Goal: Task Accomplishment & Management: Use online tool/utility

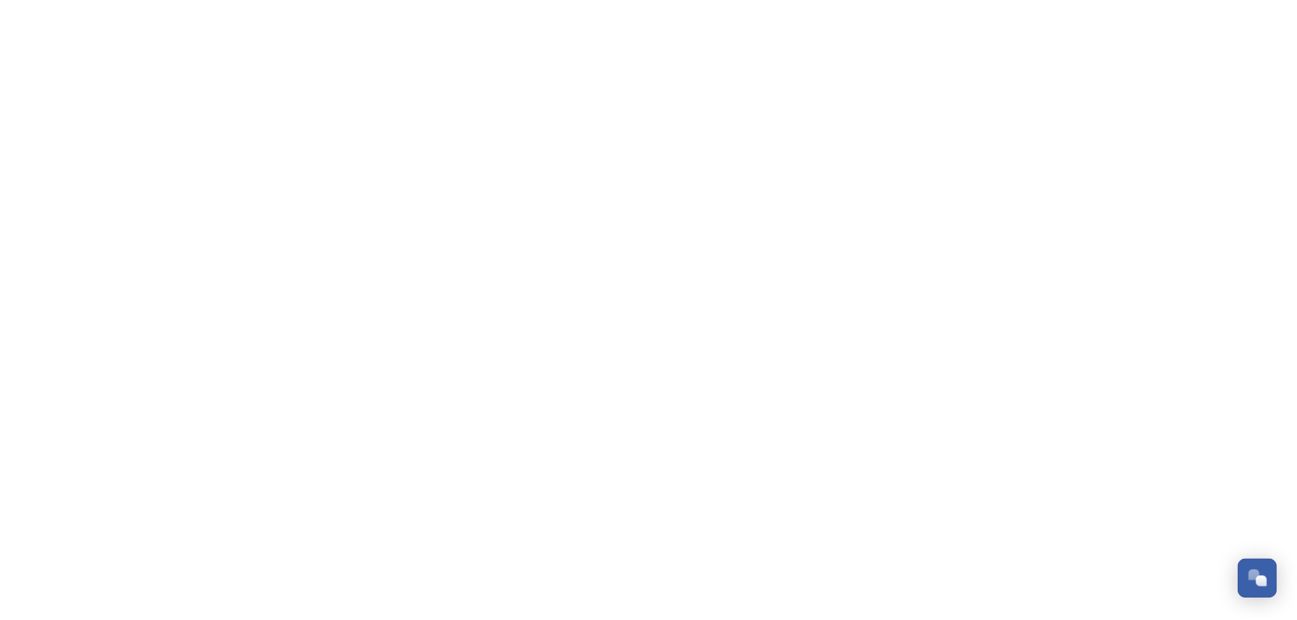
scroll to position [325, 0]
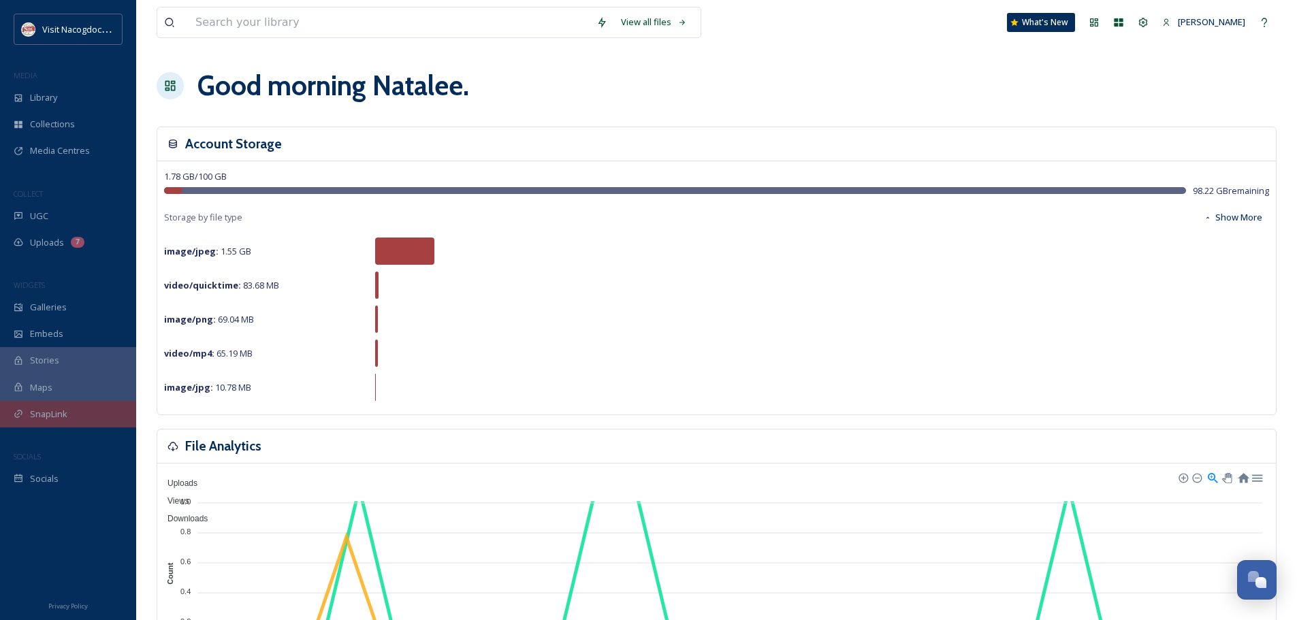
click at [86, 412] on div "SnapLink" at bounding box center [68, 414] width 136 height 27
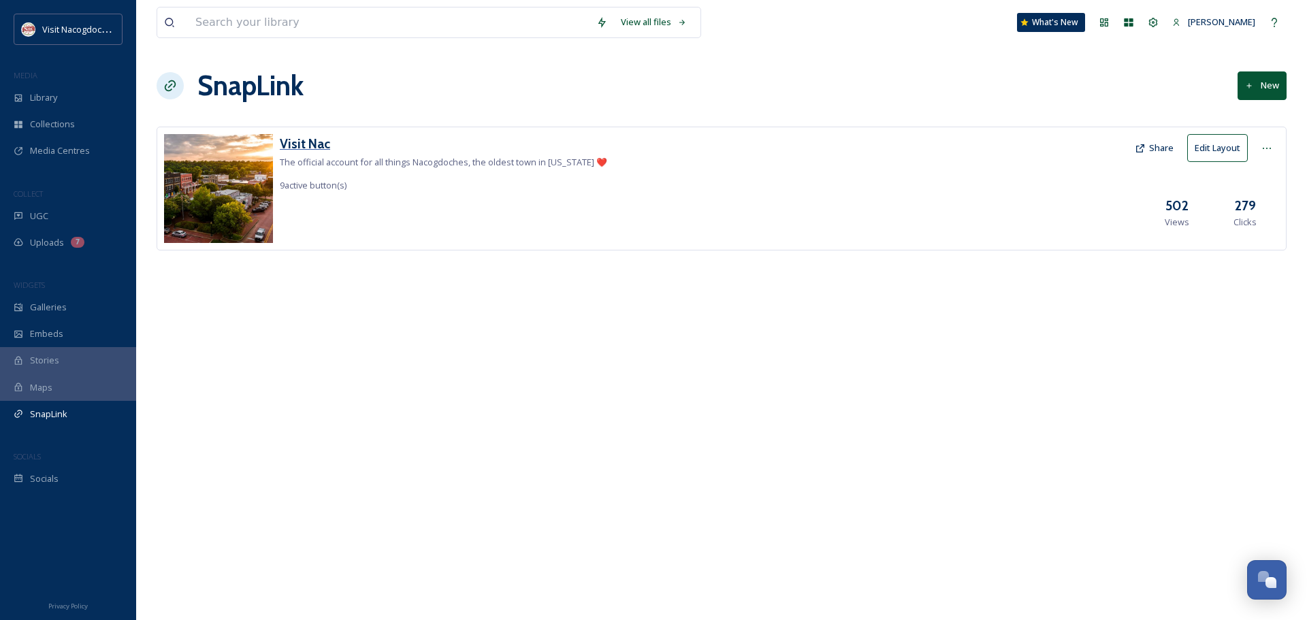
click at [293, 144] on h3 "Visit Nac" at bounding box center [443, 144] width 327 height 20
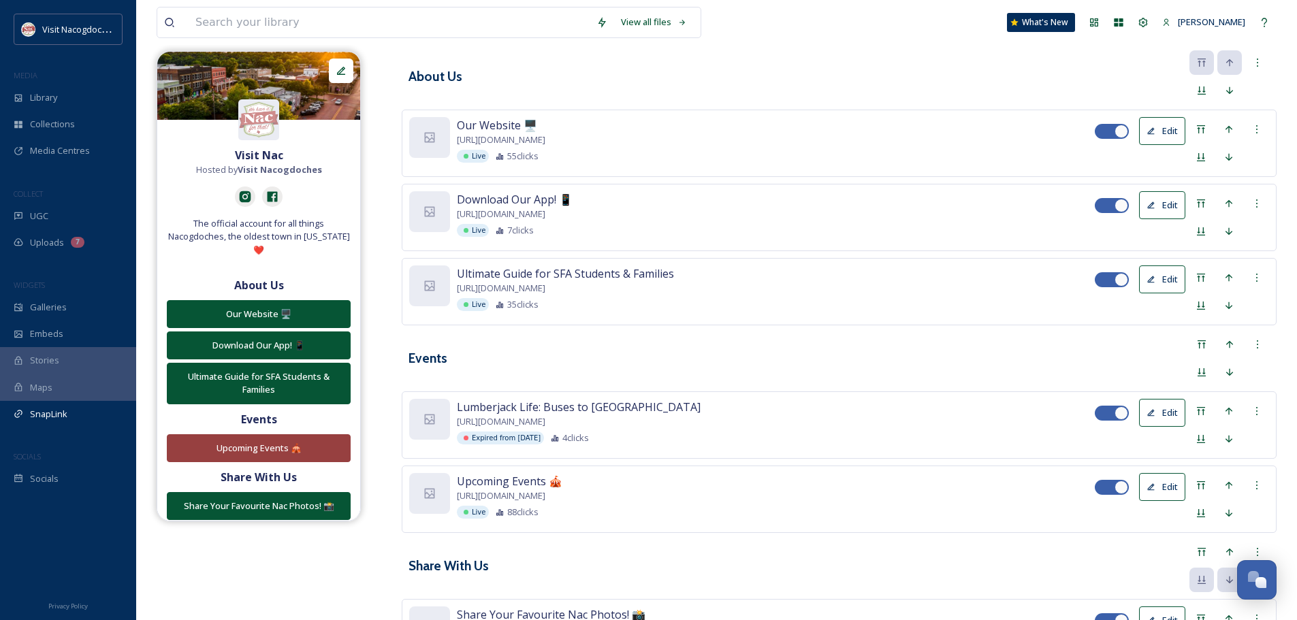
scroll to position [421, 0]
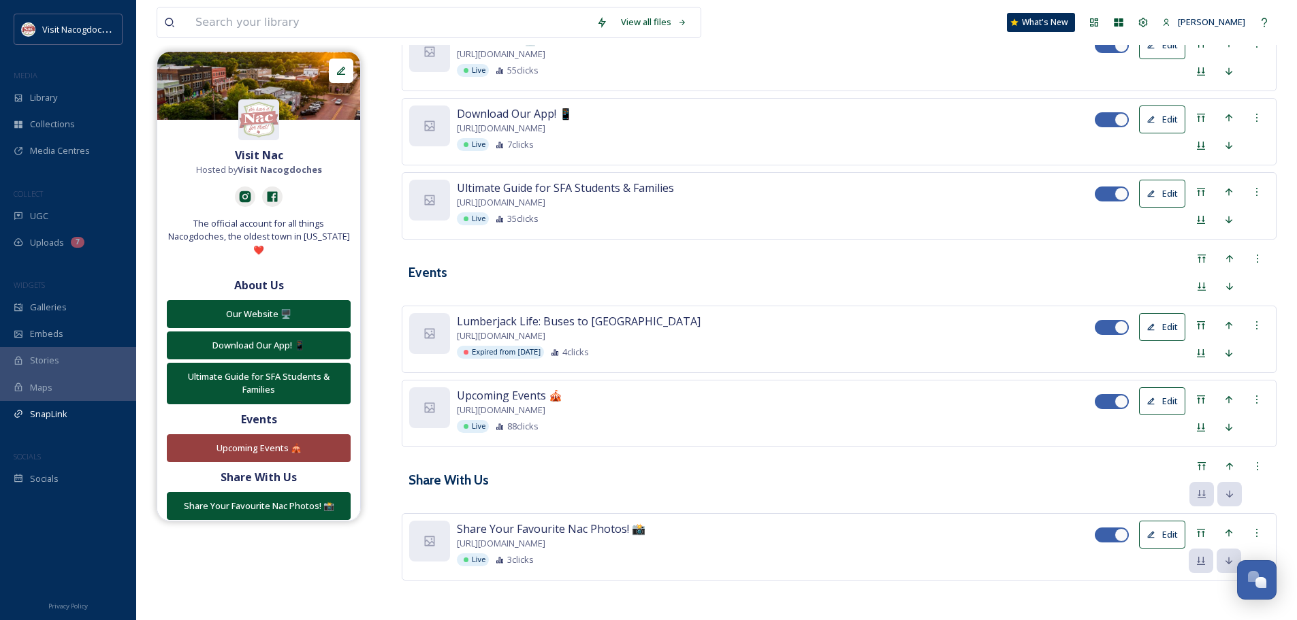
click at [1142, 319] on button "Edit" at bounding box center [1162, 327] width 46 height 28
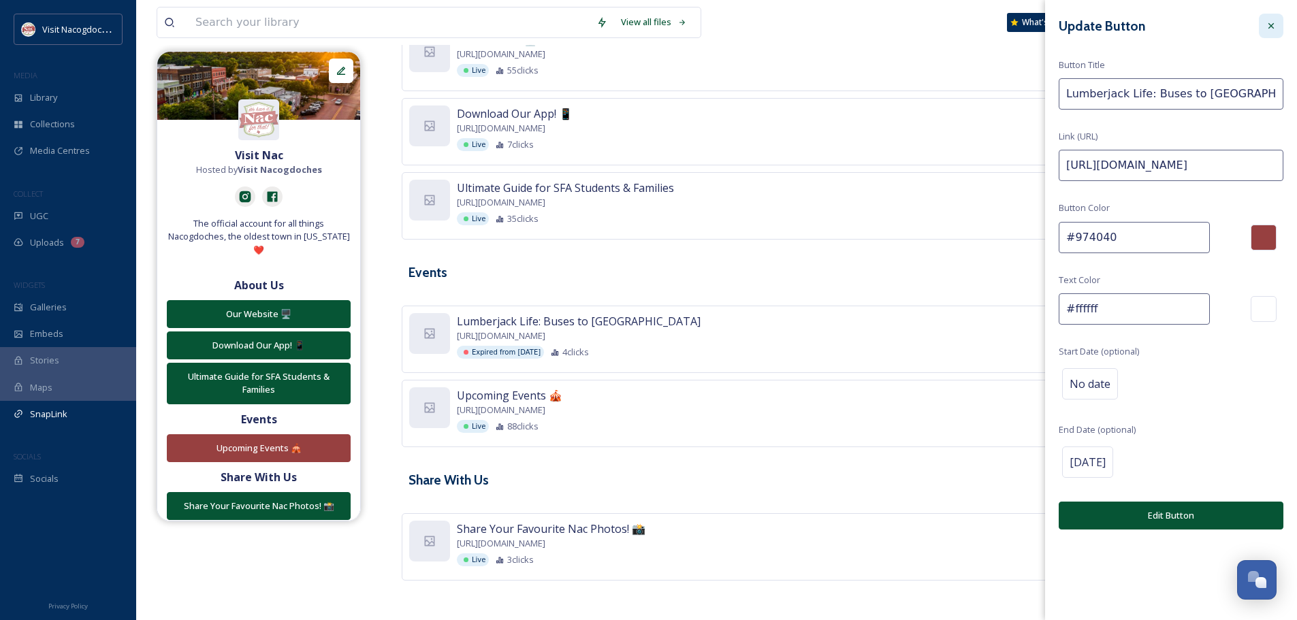
click at [1275, 27] on icon at bounding box center [1270, 25] width 11 height 11
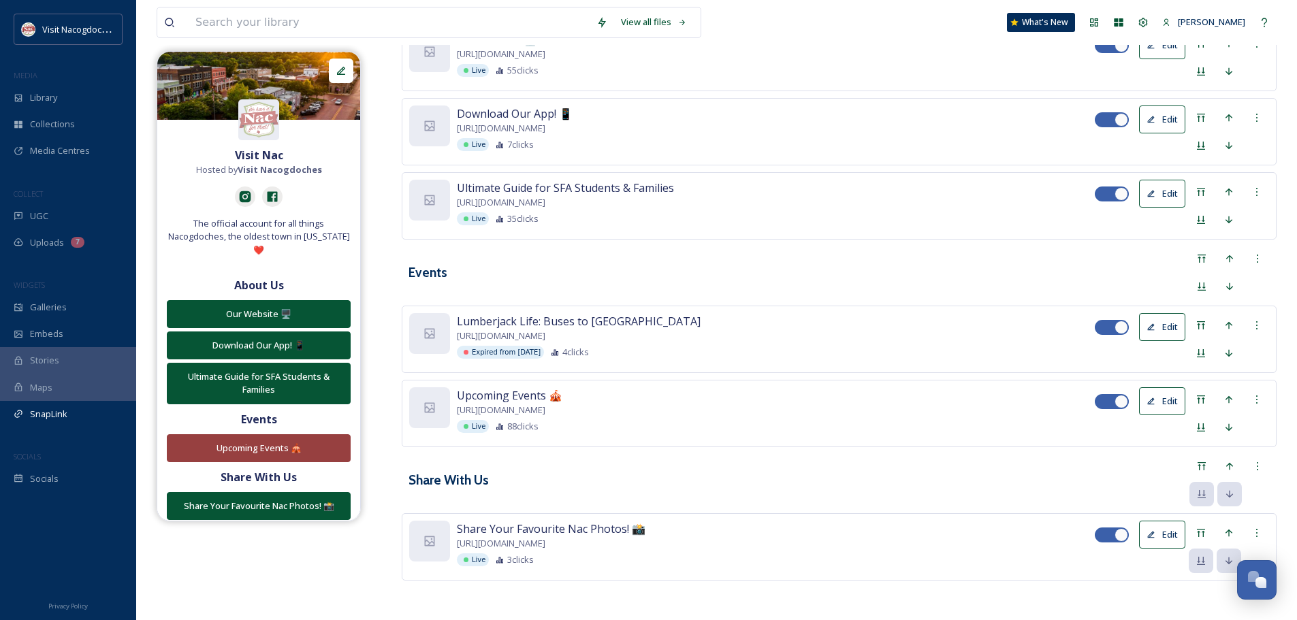
click at [1156, 333] on button "Edit" at bounding box center [1162, 327] width 46 height 28
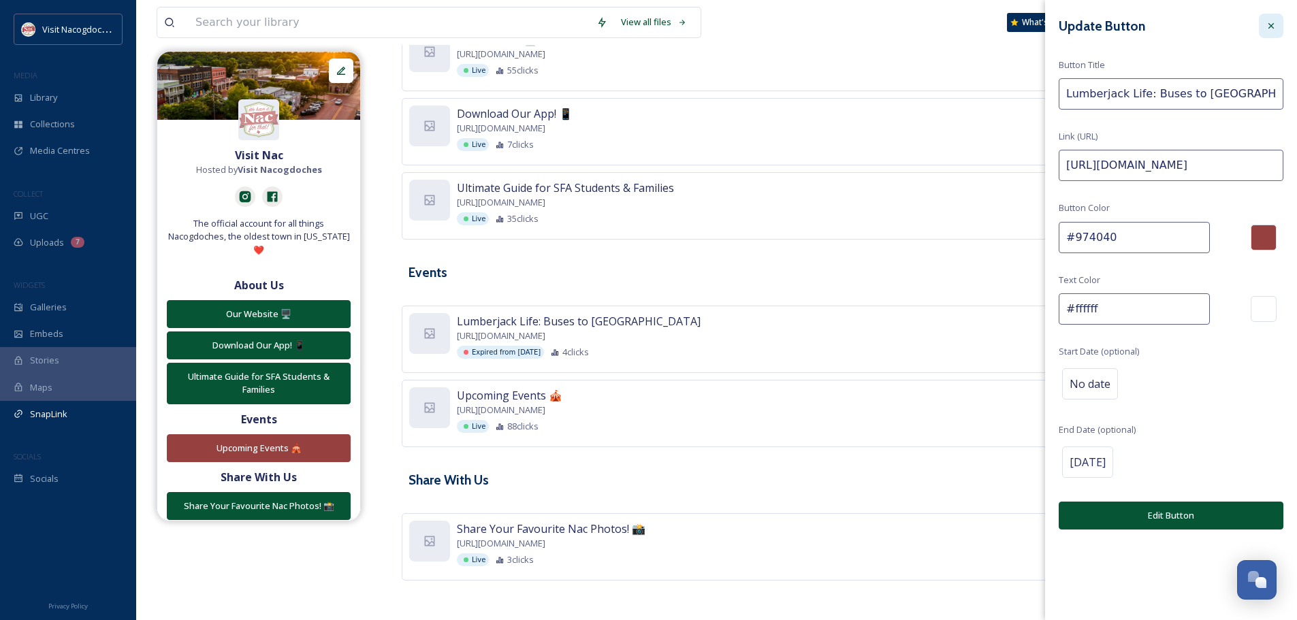
click at [1276, 29] on div at bounding box center [1270, 26] width 25 height 25
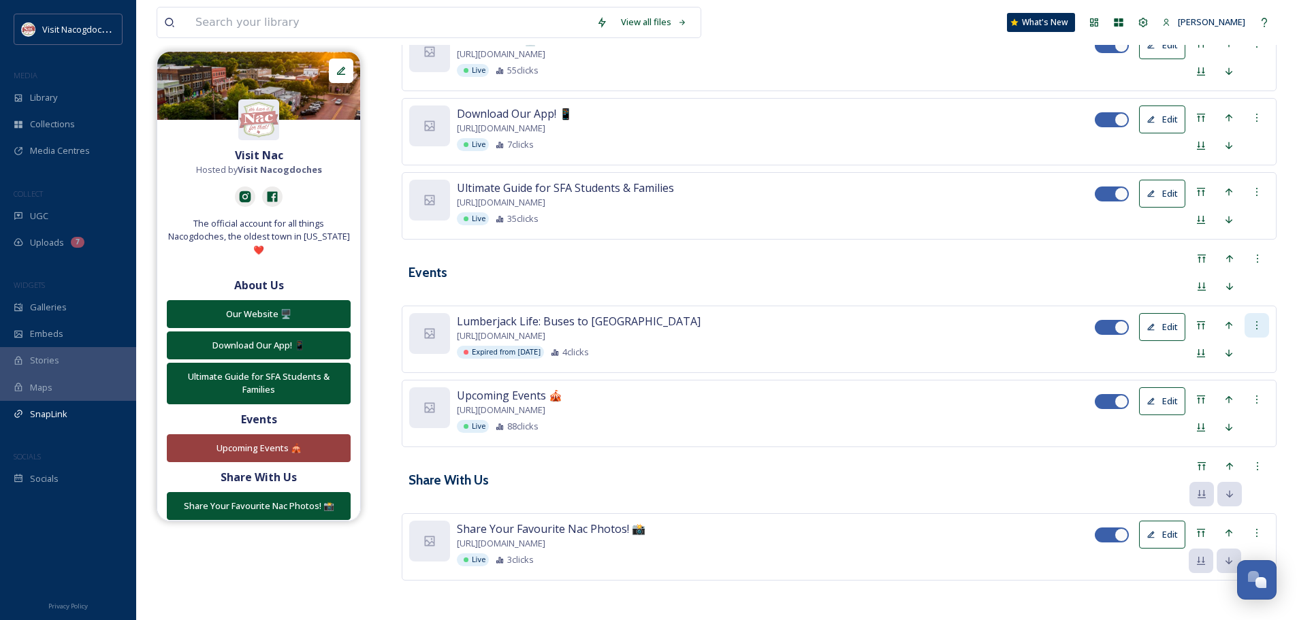
click at [1250, 319] on div at bounding box center [1256, 325] width 25 height 25
click at [1225, 403] on div "Delete Button" at bounding box center [1233, 395] width 70 height 27
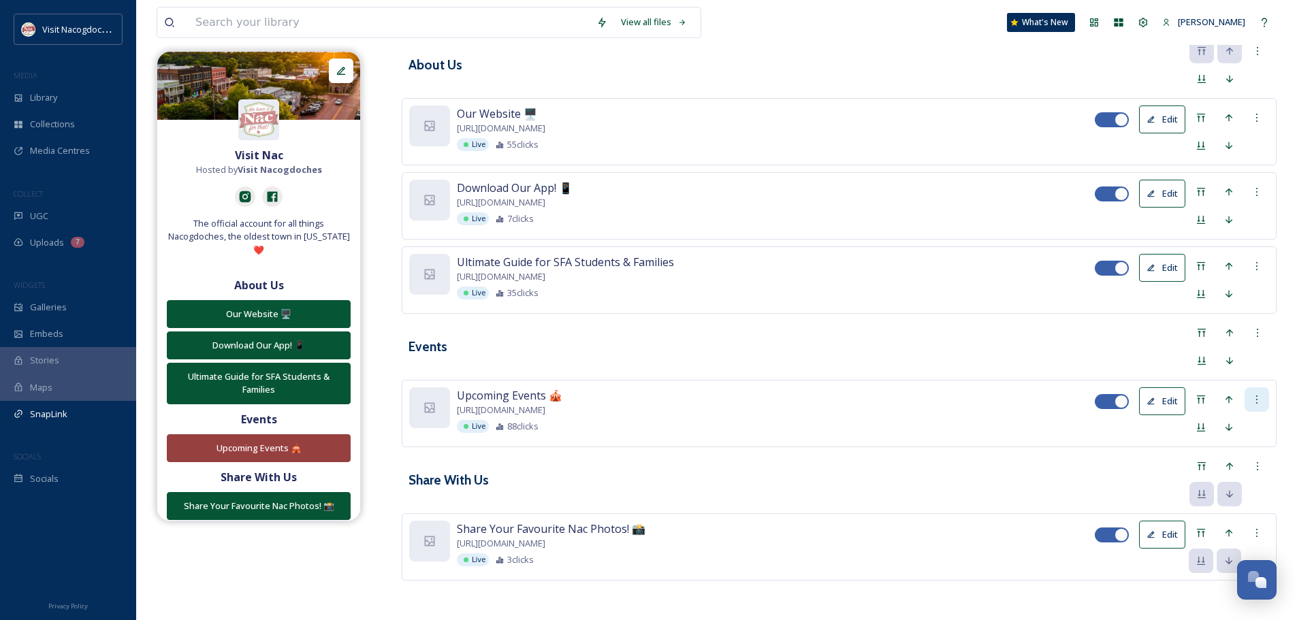
click at [1258, 391] on div at bounding box center [1256, 399] width 25 height 25
click at [1007, 470] on div "Share With Us" at bounding box center [839, 480] width 875 height 52
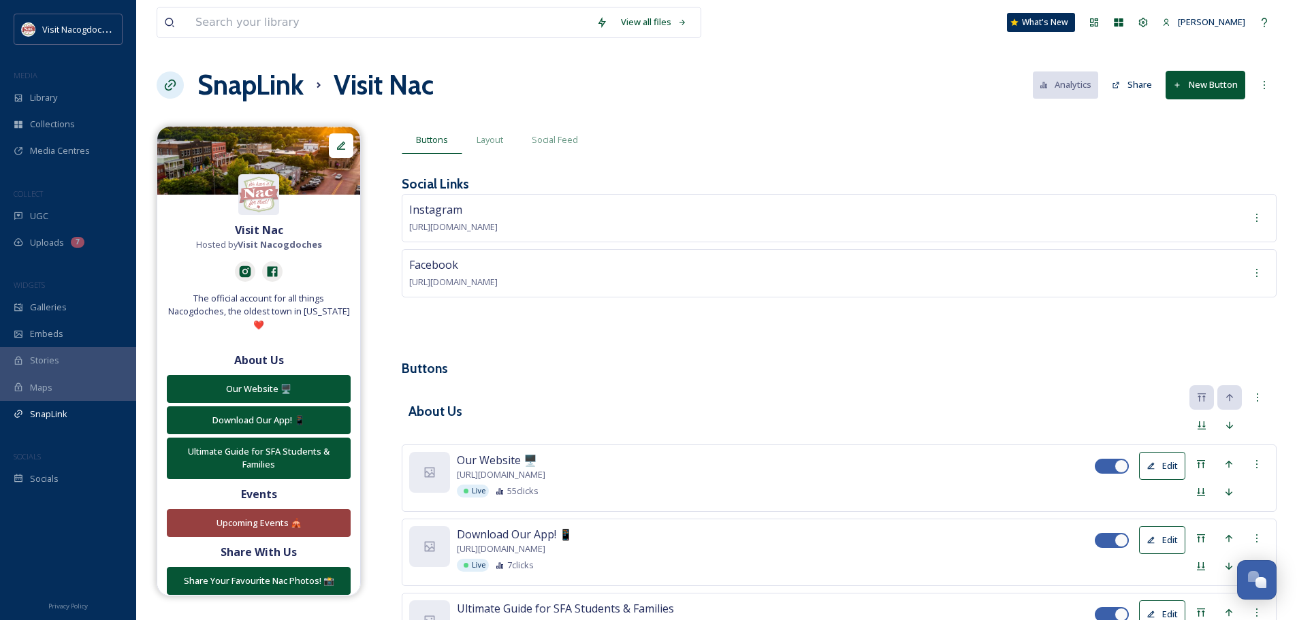
scroll to position [0, 0]
click at [1192, 96] on button "New Button" at bounding box center [1205, 85] width 80 height 28
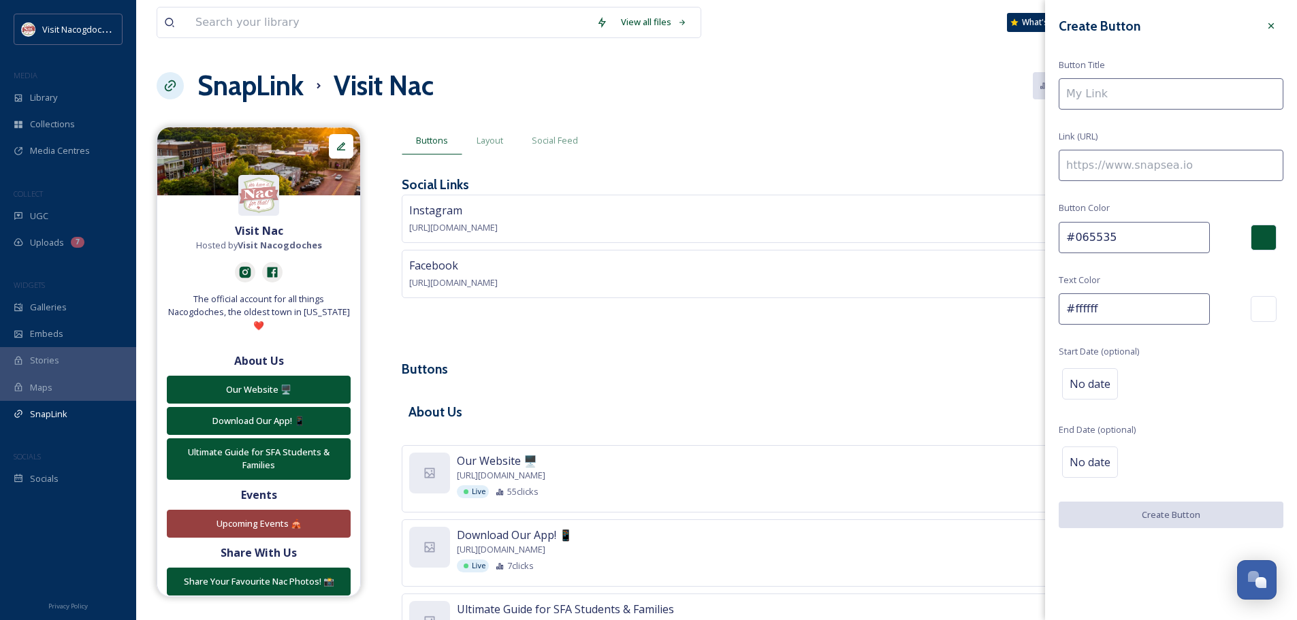
click at [1141, 88] on input at bounding box center [1170, 93] width 225 height 31
type input "Old Town Rig Down"
click at [1177, 172] on input at bounding box center [1170, 165] width 225 height 31
paste input "[URL][DOMAIN_NAME]"
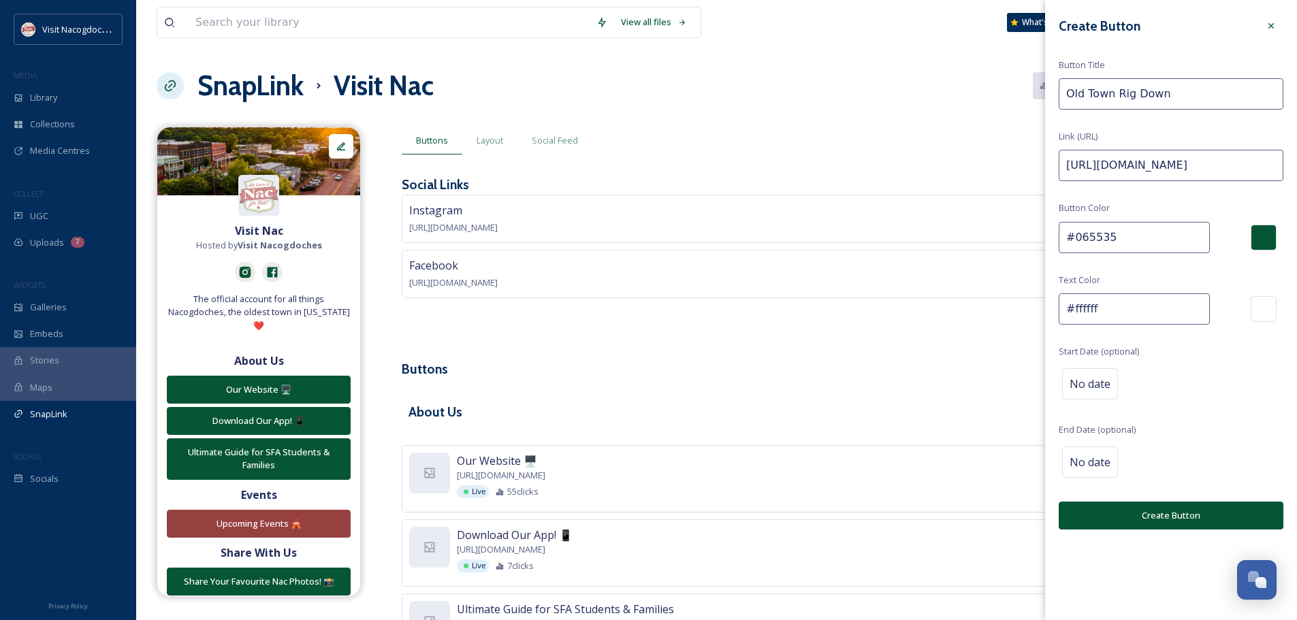
scroll to position [0, 50]
type input "[URL][DOMAIN_NAME]"
click at [1259, 245] on div at bounding box center [1263, 238] width 26 height 26
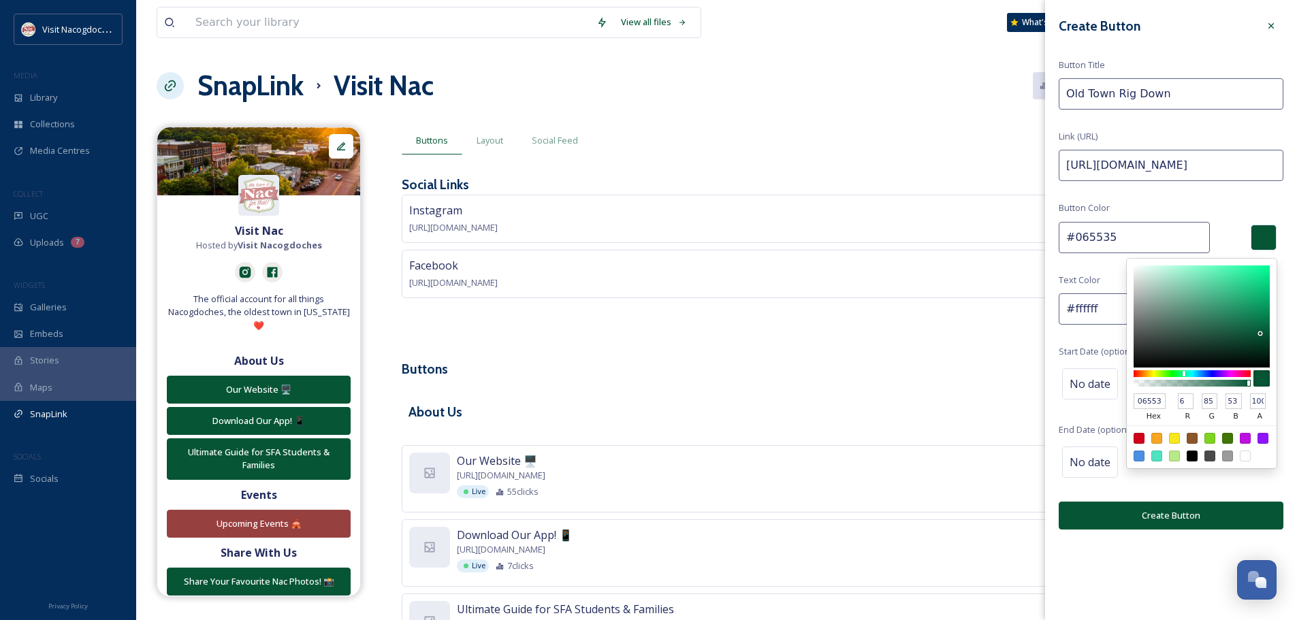
click at [1263, 238] on div at bounding box center [1263, 238] width 26 height 26
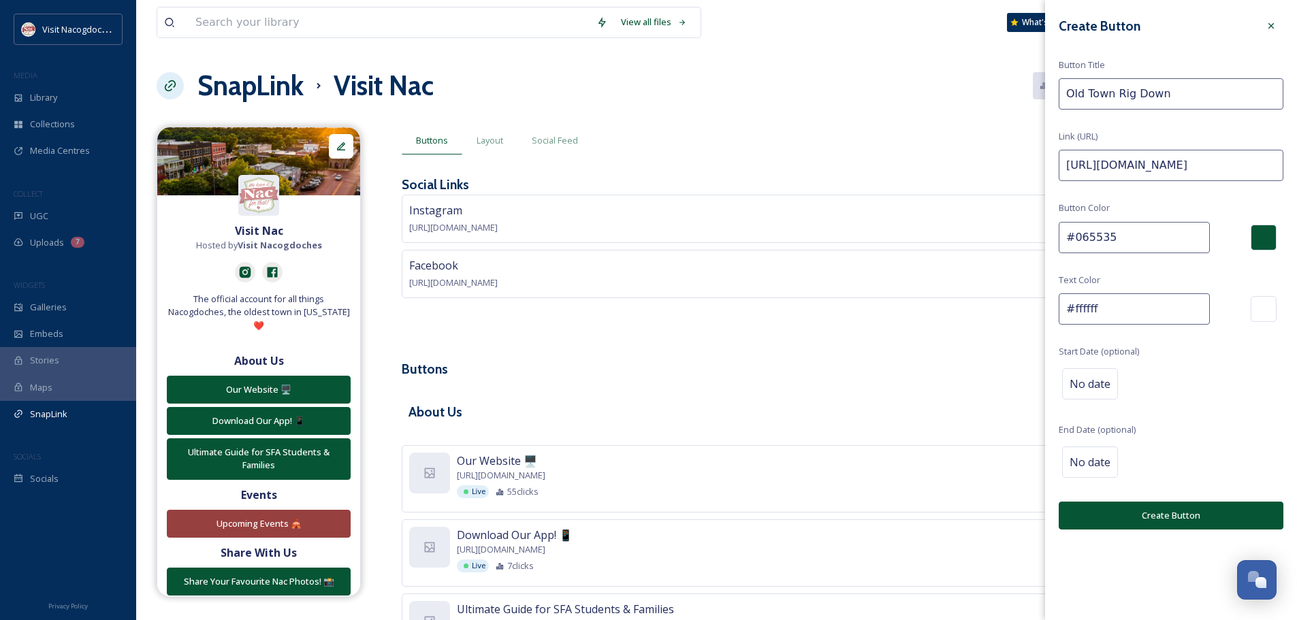
click at [1152, 228] on input "#065535" at bounding box center [1133, 237] width 151 height 31
click at [1282, 229] on div at bounding box center [1266, 238] width 33 height 26
click at [1269, 233] on div at bounding box center [1263, 238] width 26 height 26
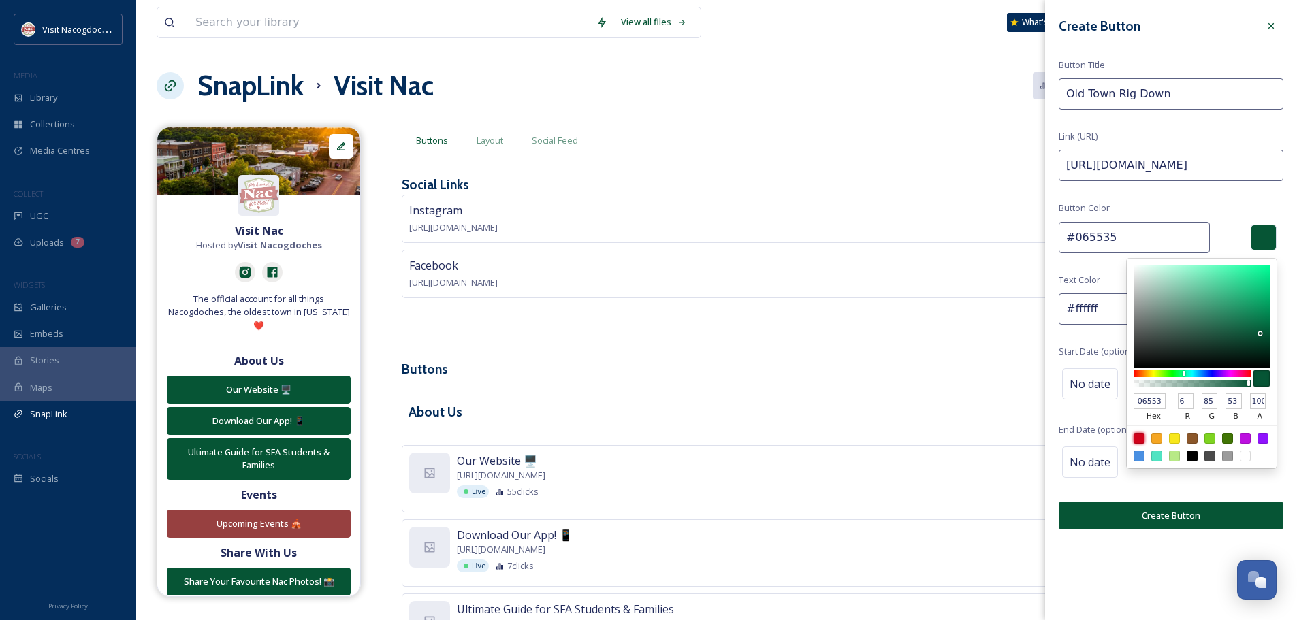
click at [1137, 434] on div at bounding box center [1138, 438] width 11 height 11
type input "#d0021b"
type input "D0021B"
type input "208"
type input "2"
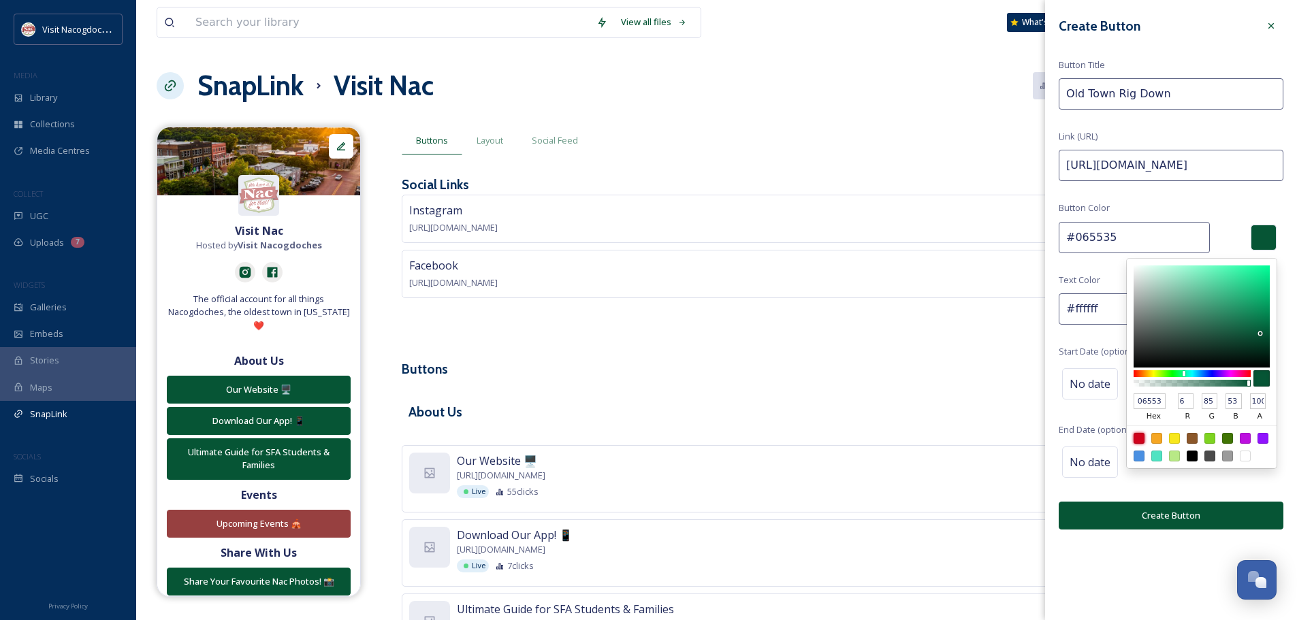
type input "27"
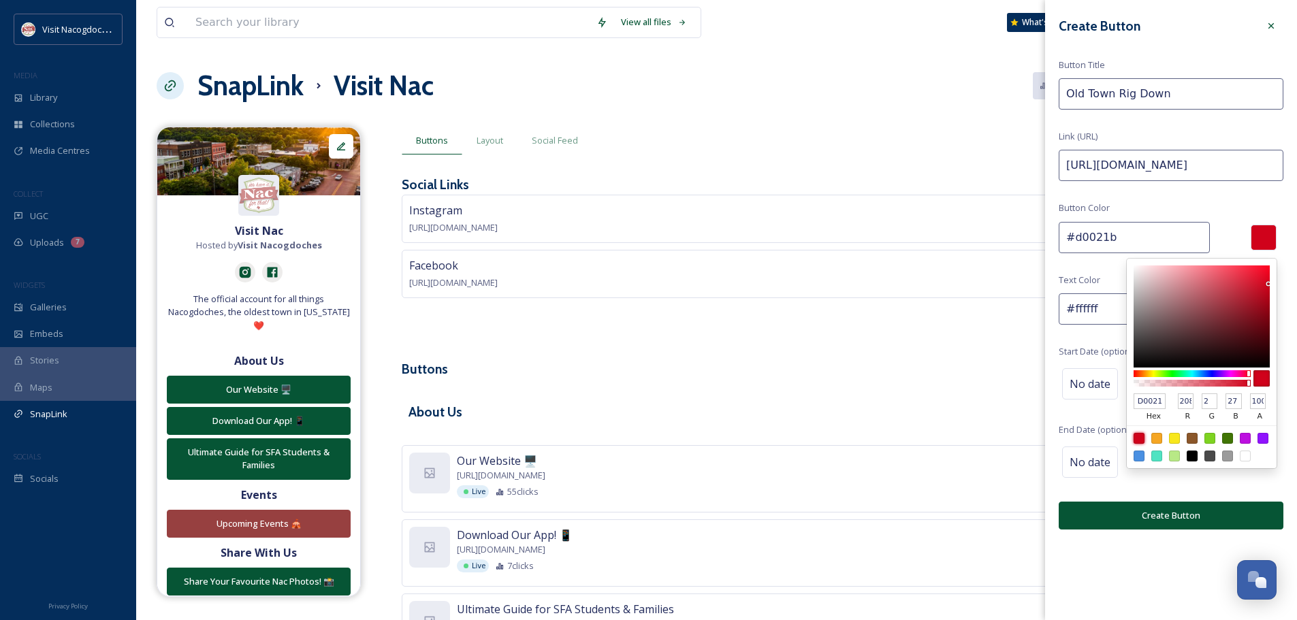
click at [1207, 211] on div "Create Button Button Title Old Town Rig Down Link (URL) [URL][DOMAIN_NAME] Butt…" at bounding box center [1171, 271] width 252 height 543
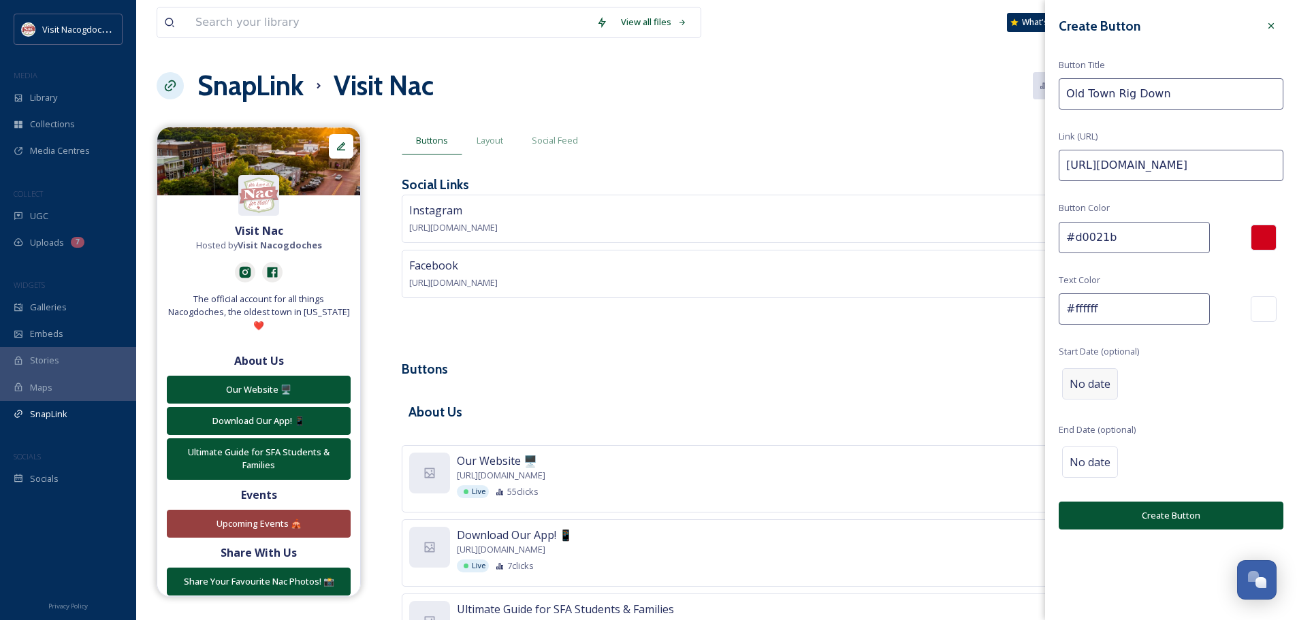
click at [1105, 380] on span "No date" at bounding box center [1089, 384] width 41 height 16
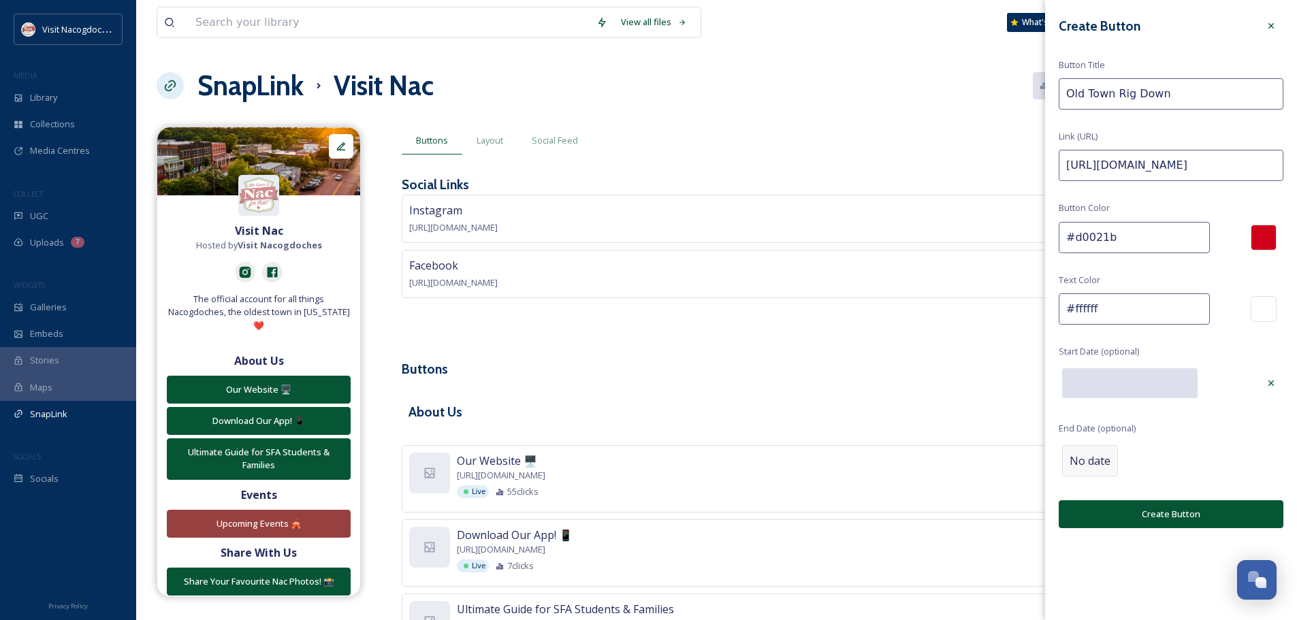
click at [1105, 475] on div "No date" at bounding box center [1090, 460] width 56 height 31
click at [1134, 464] on input "text" at bounding box center [1129, 461] width 135 height 30
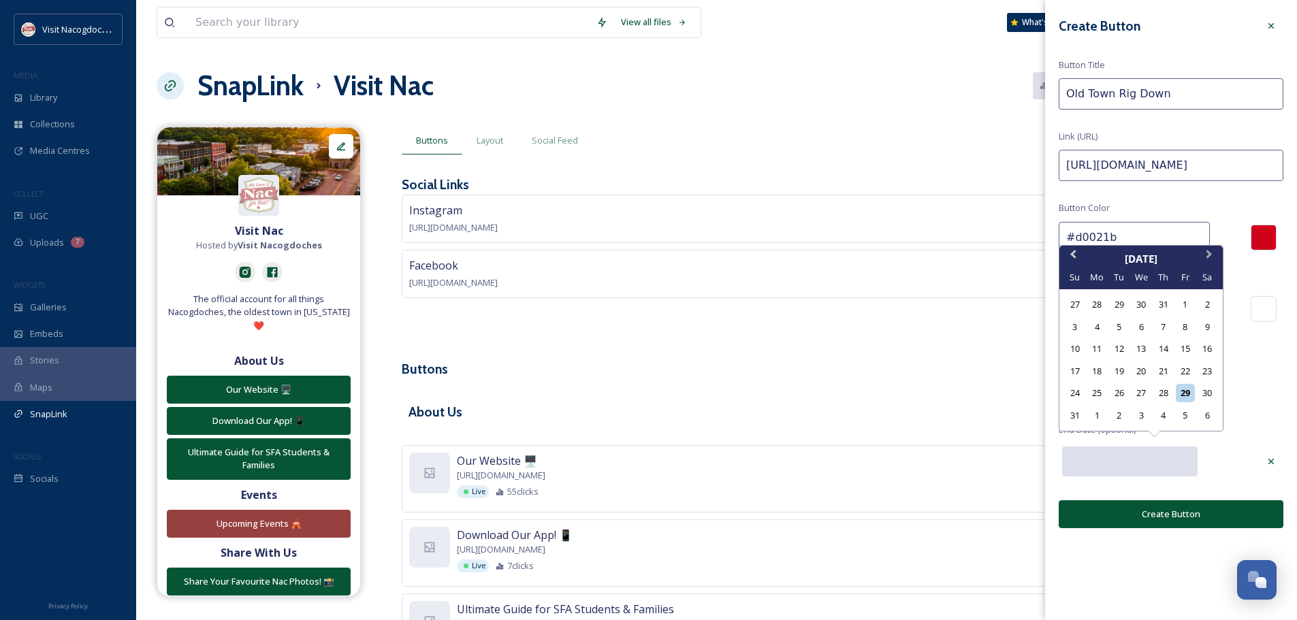
click at [1209, 252] on span "Next Month" at bounding box center [1209, 257] width 0 height 20
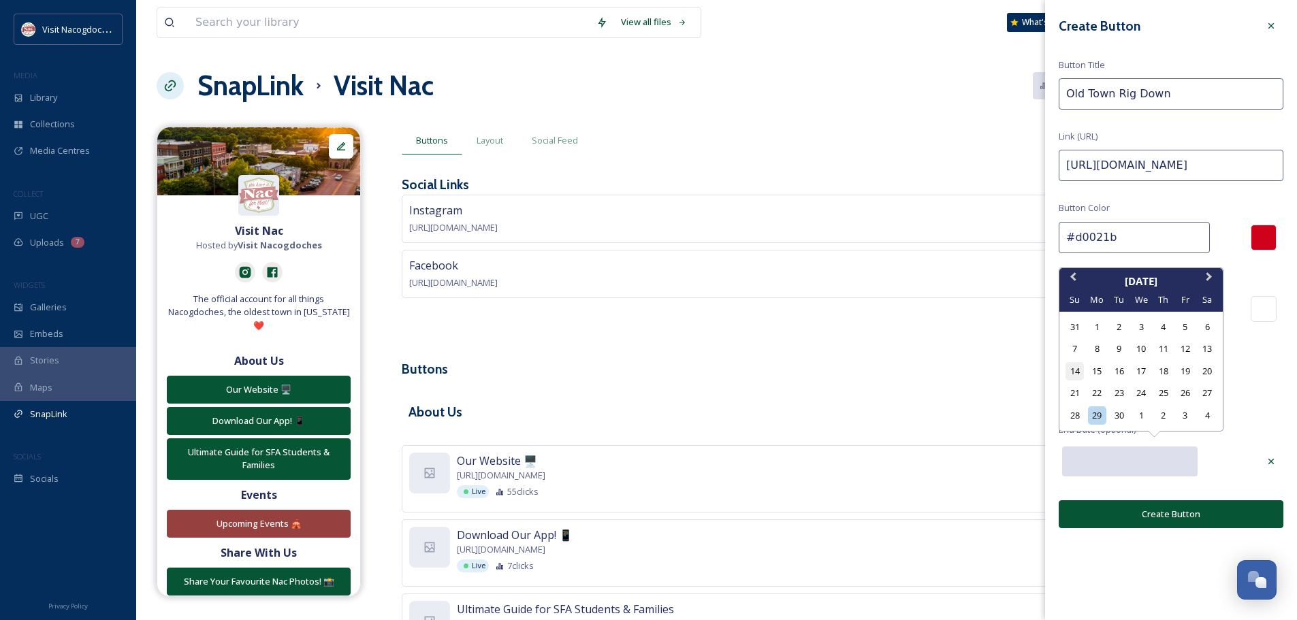
click at [1071, 378] on div "14" at bounding box center [1074, 371] width 18 height 18
type input "[DATE]"
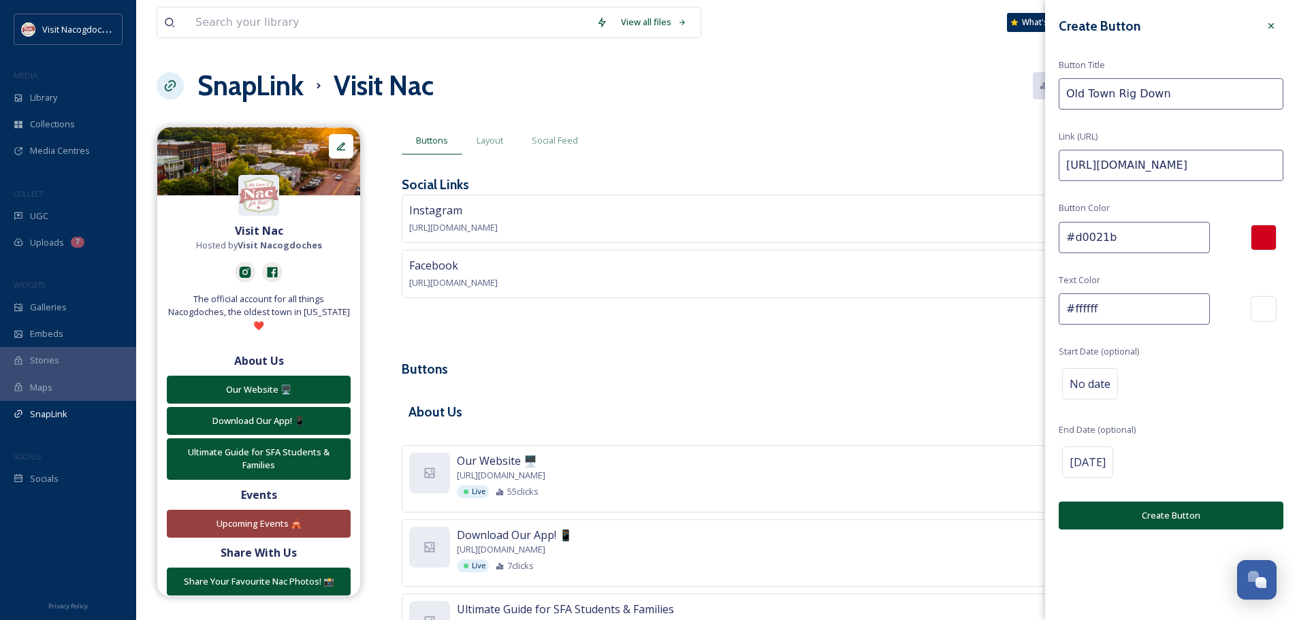
click at [1150, 512] on button "Create Button" at bounding box center [1170, 516] width 225 height 28
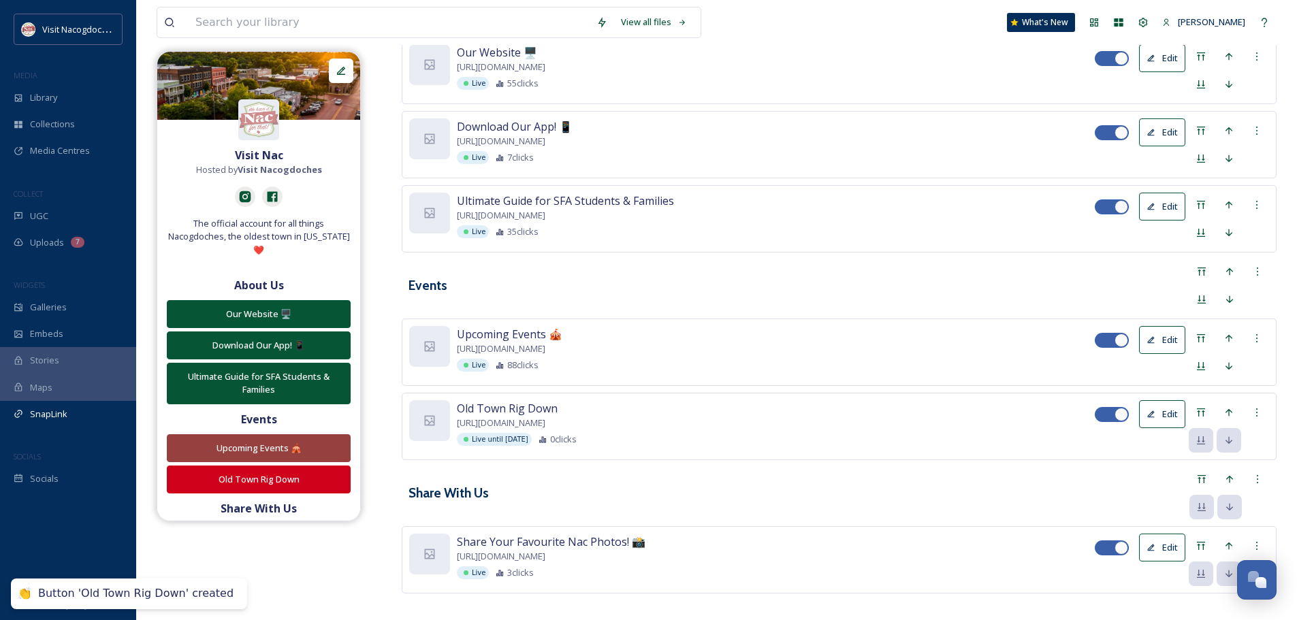
scroll to position [421, 0]
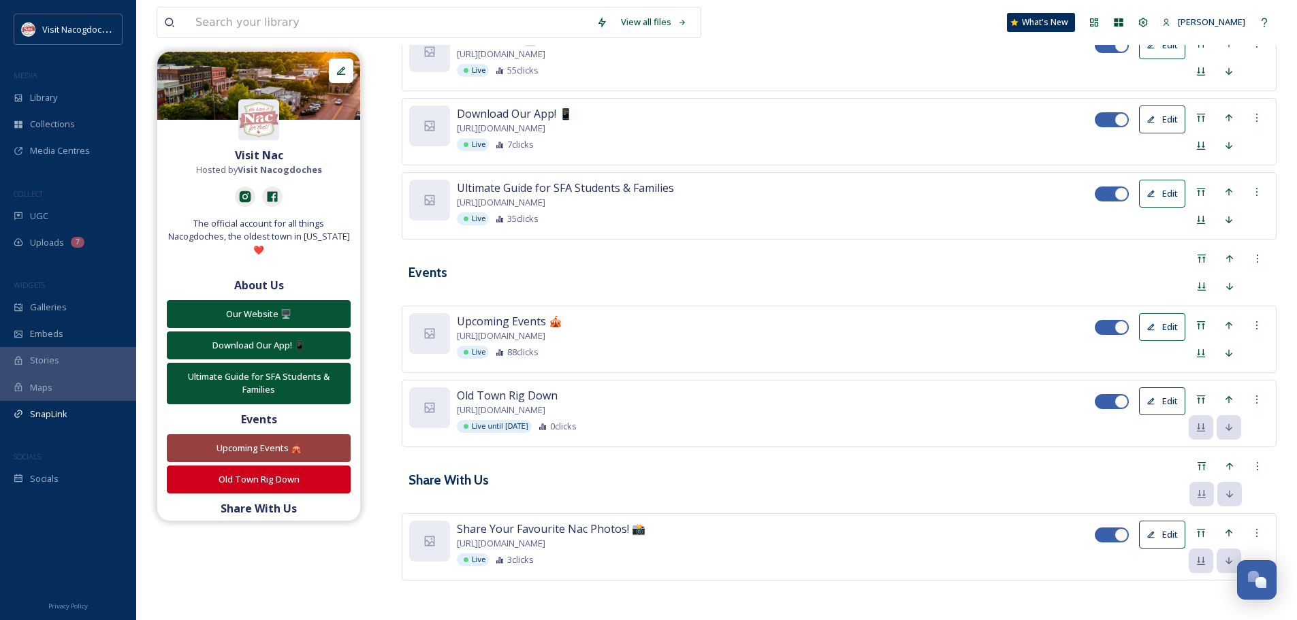
click at [1171, 404] on button "Edit" at bounding box center [1162, 401] width 46 height 28
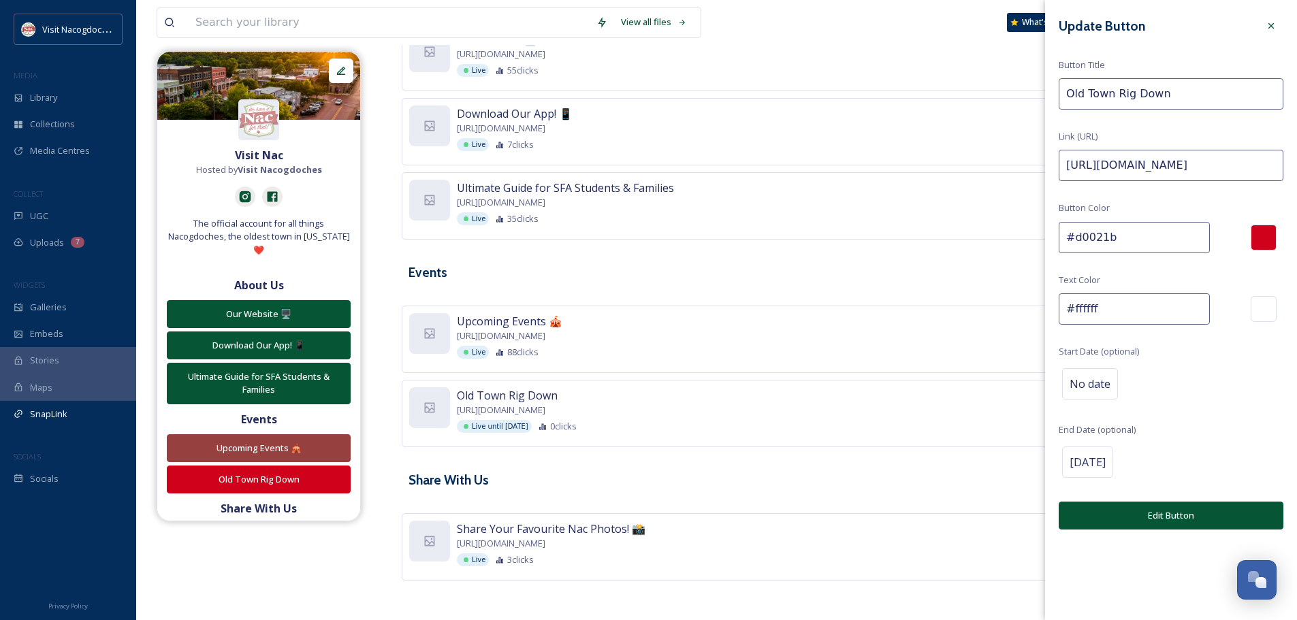
click at [789, 306] on div "Upcoming Events 🎪 [URL][DOMAIN_NAME] Live 88 clicks Edit" at bounding box center [839, 339] width 875 height 67
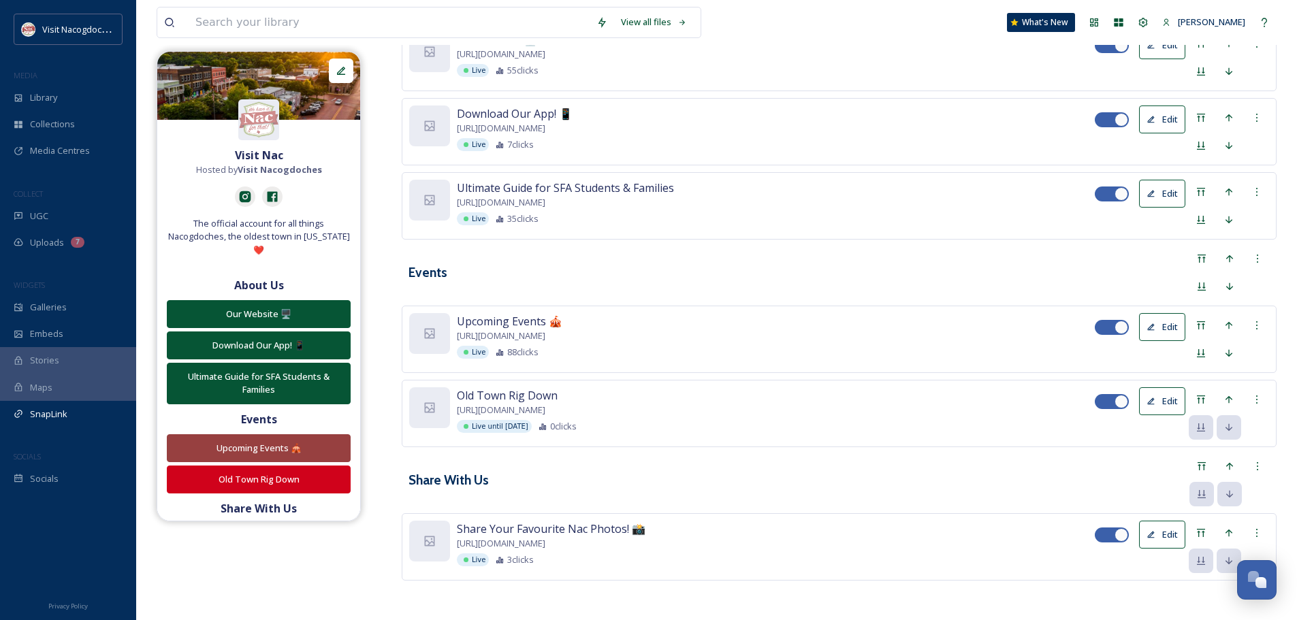
click at [1166, 327] on button "Edit" at bounding box center [1162, 327] width 46 height 28
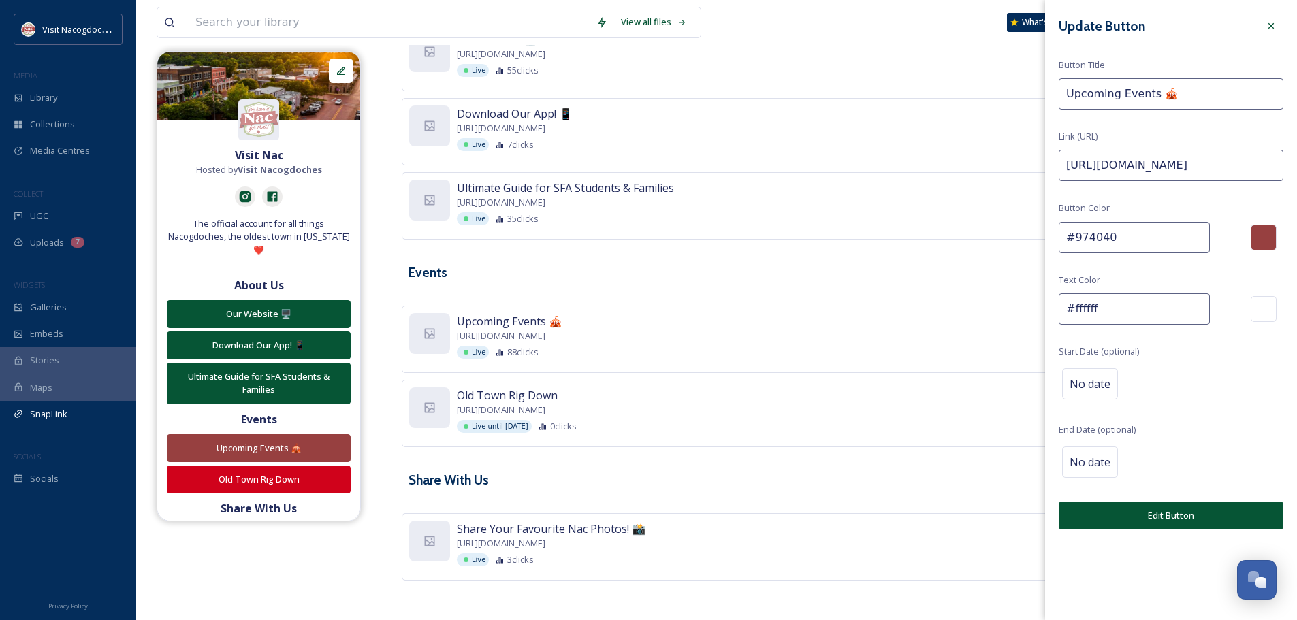
click at [1099, 241] on input "#974040" at bounding box center [1133, 237] width 151 height 31
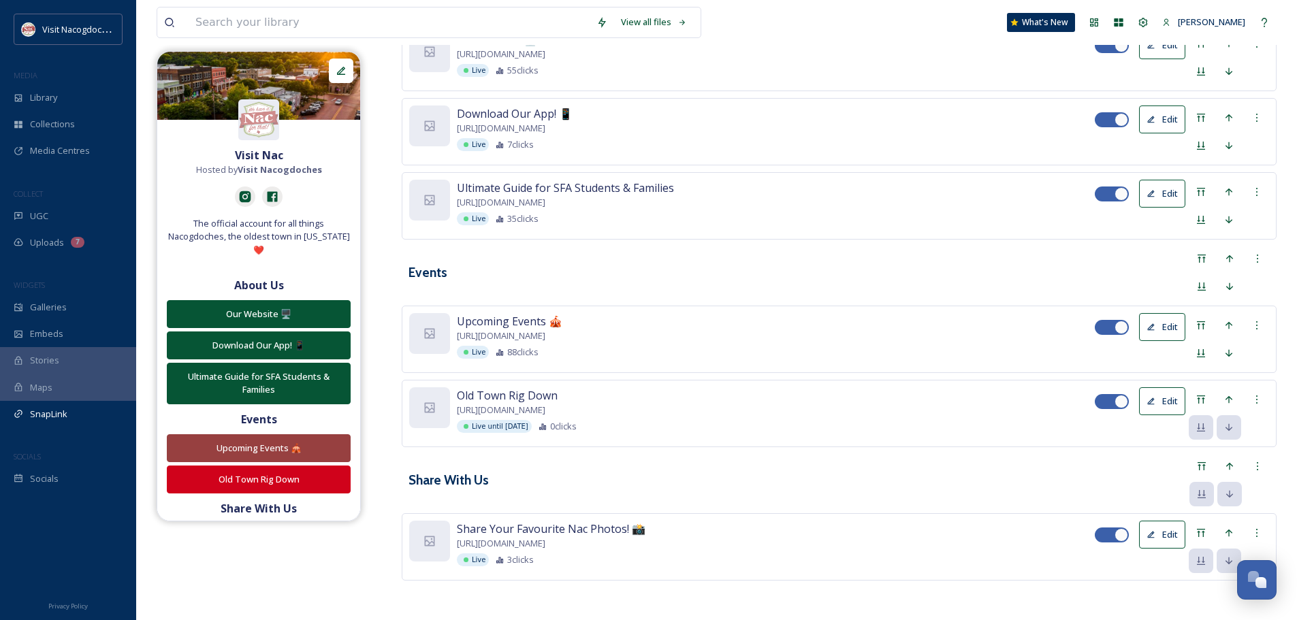
click at [857, 281] on div "Events" at bounding box center [839, 272] width 875 height 52
click at [1162, 404] on button "Edit" at bounding box center [1162, 401] width 46 height 28
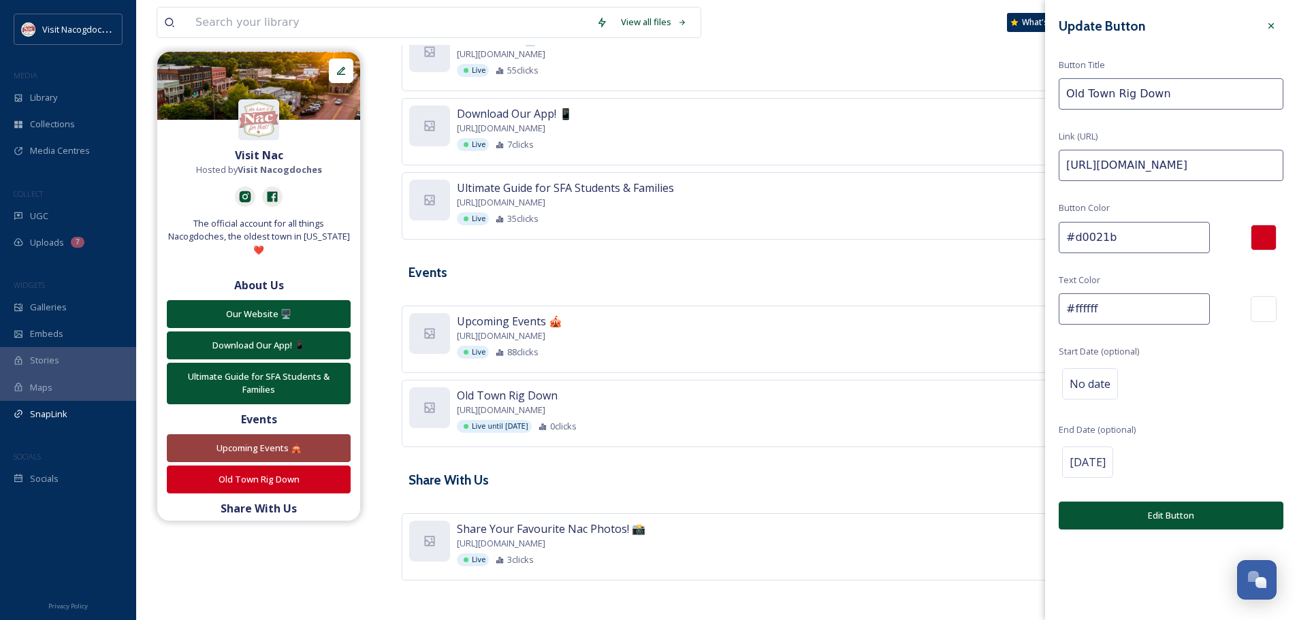
click at [1124, 298] on input "#ffffff" at bounding box center [1133, 308] width 151 height 31
paste input "974040"
type input "#974040"
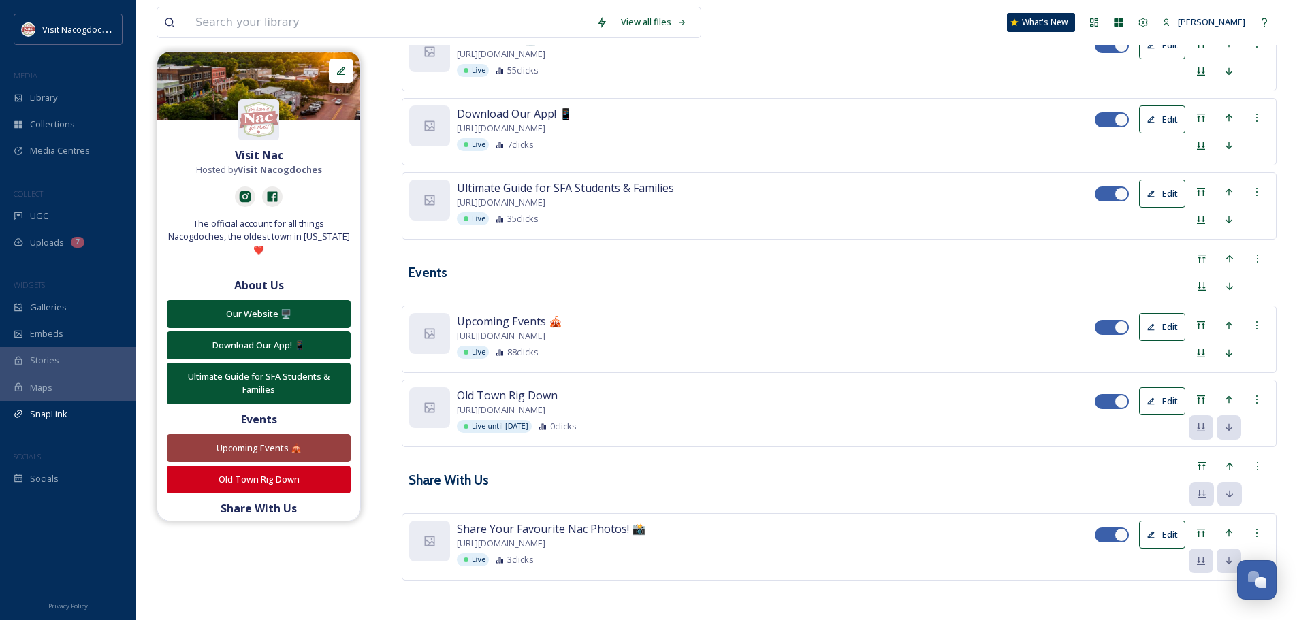
click at [918, 279] on div "Events" at bounding box center [839, 272] width 875 height 52
click at [1183, 393] on button "Edit" at bounding box center [1162, 401] width 46 height 28
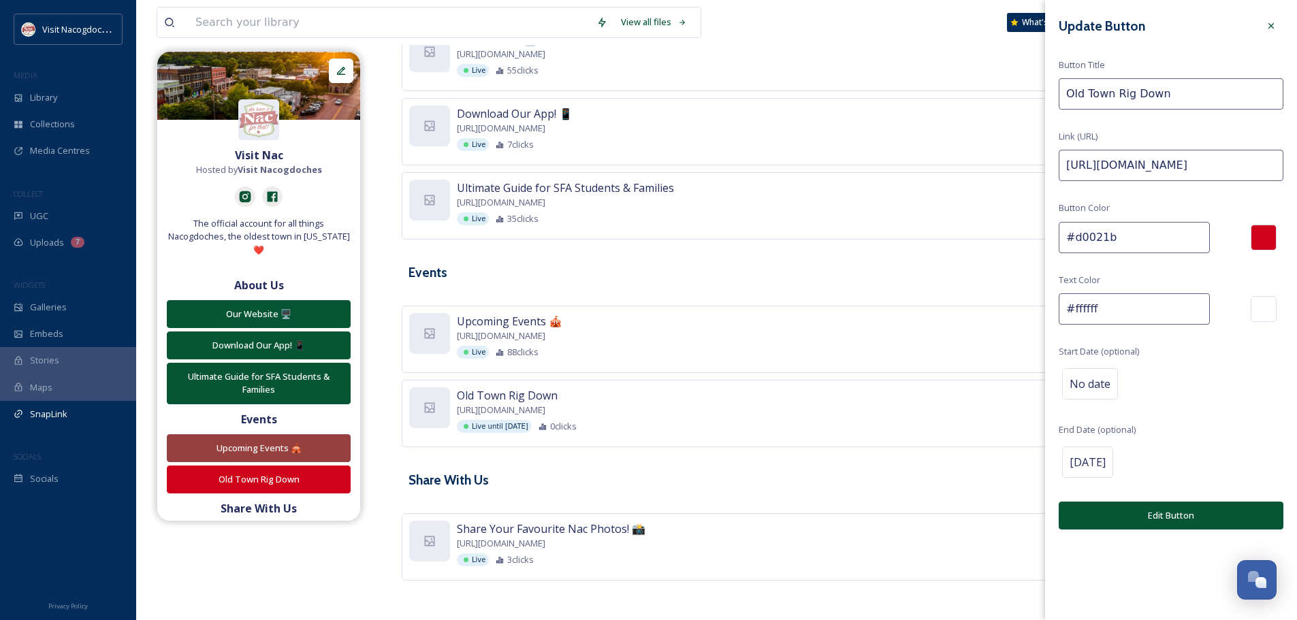
click at [1116, 298] on input "#ffffff" at bounding box center [1133, 308] width 151 height 31
paste input "974040"
type input "#974040"
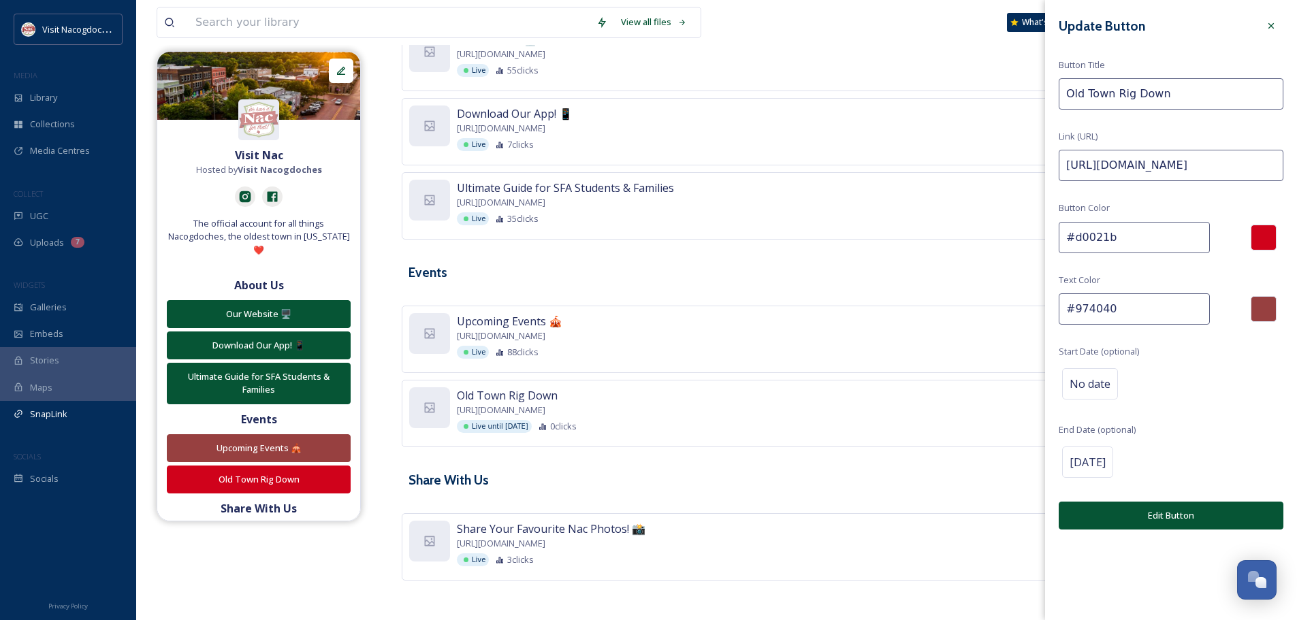
click at [1131, 513] on button "Edit Button" at bounding box center [1170, 516] width 225 height 28
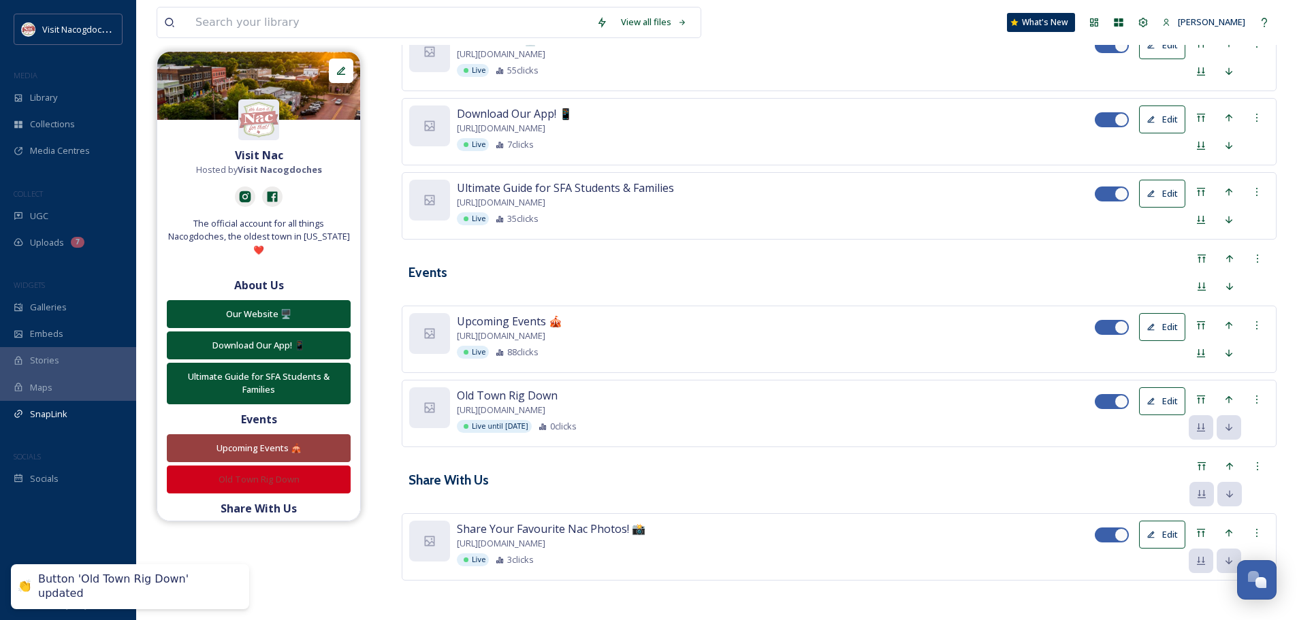
click at [1162, 323] on button "Edit" at bounding box center [1162, 327] width 46 height 28
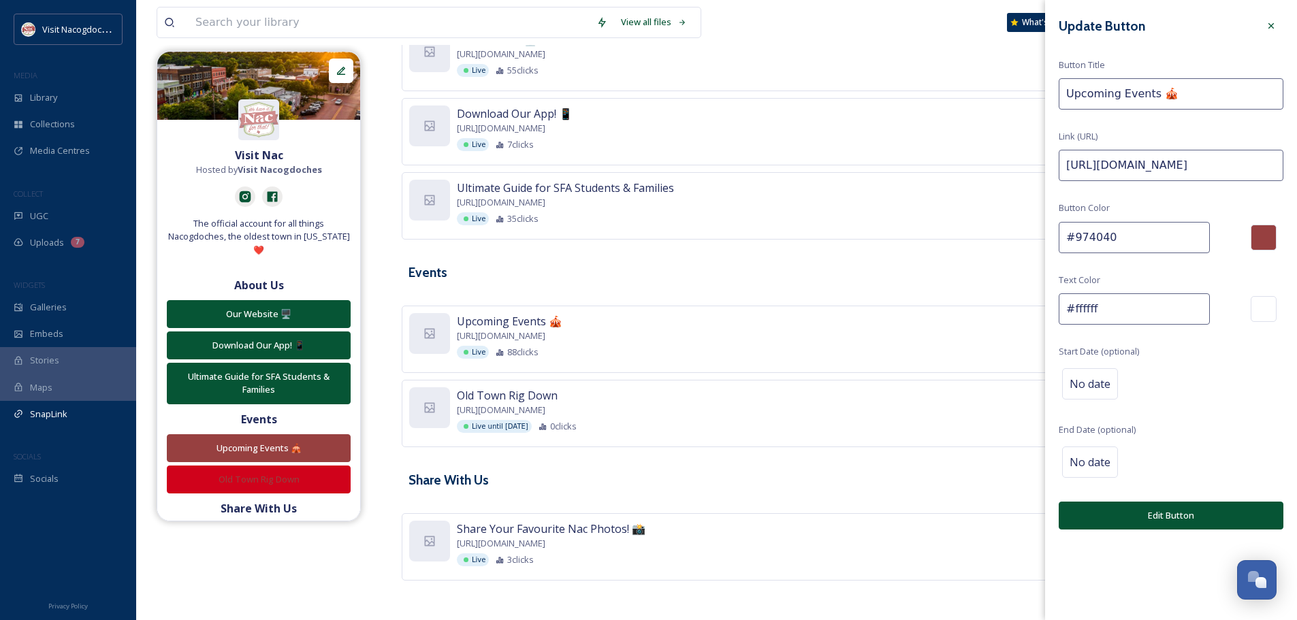
click at [1147, 233] on input "#974040" at bounding box center [1133, 237] width 151 height 31
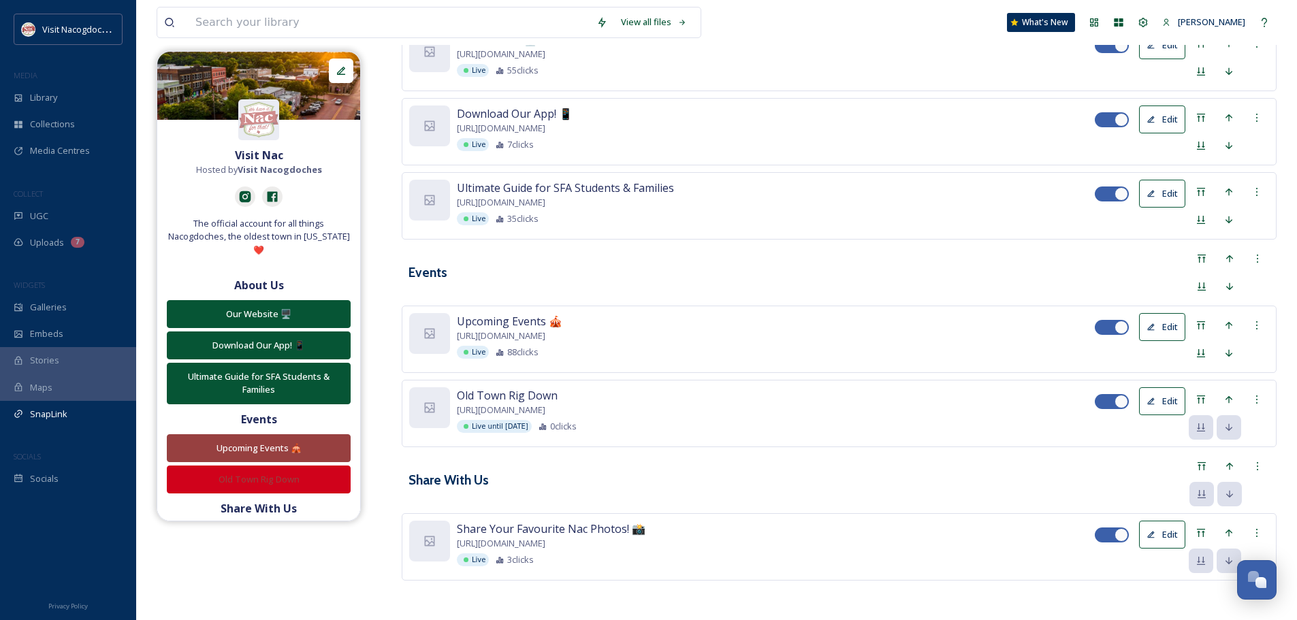
click at [980, 274] on div "Events" at bounding box center [839, 272] width 875 height 52
click at [1167, 397] on button "Edit" at bounding box center [1162, 401] width 46 height 28
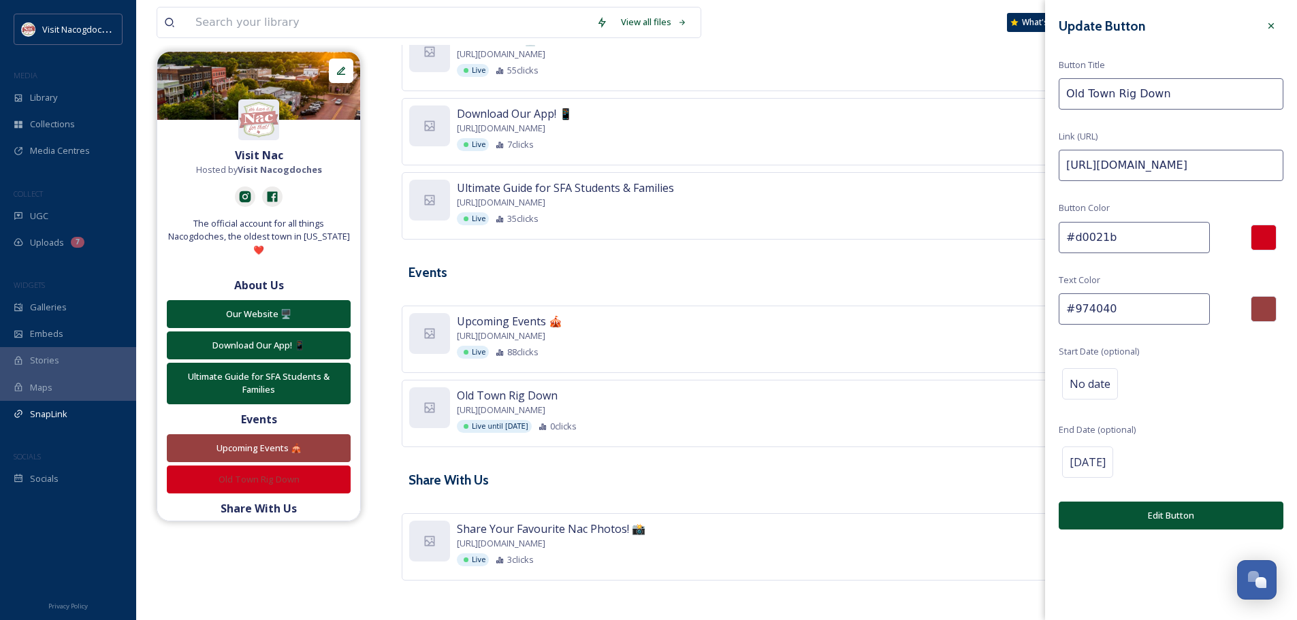
click at [1130, 238] on input "#d0021b" at bounding box center [1133, 237] width 151 height 31
paste input "974040"
type input "#974040"
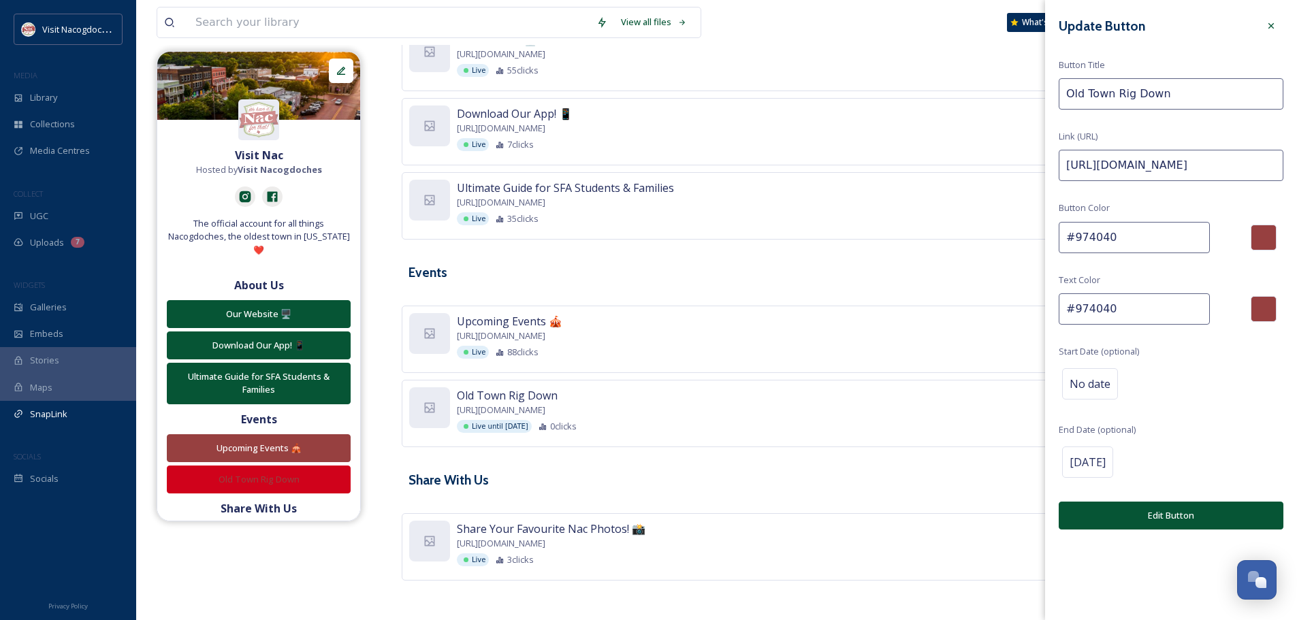
click at [1258, 317] on div at bounding box center [1263, 309] width 26 height 26
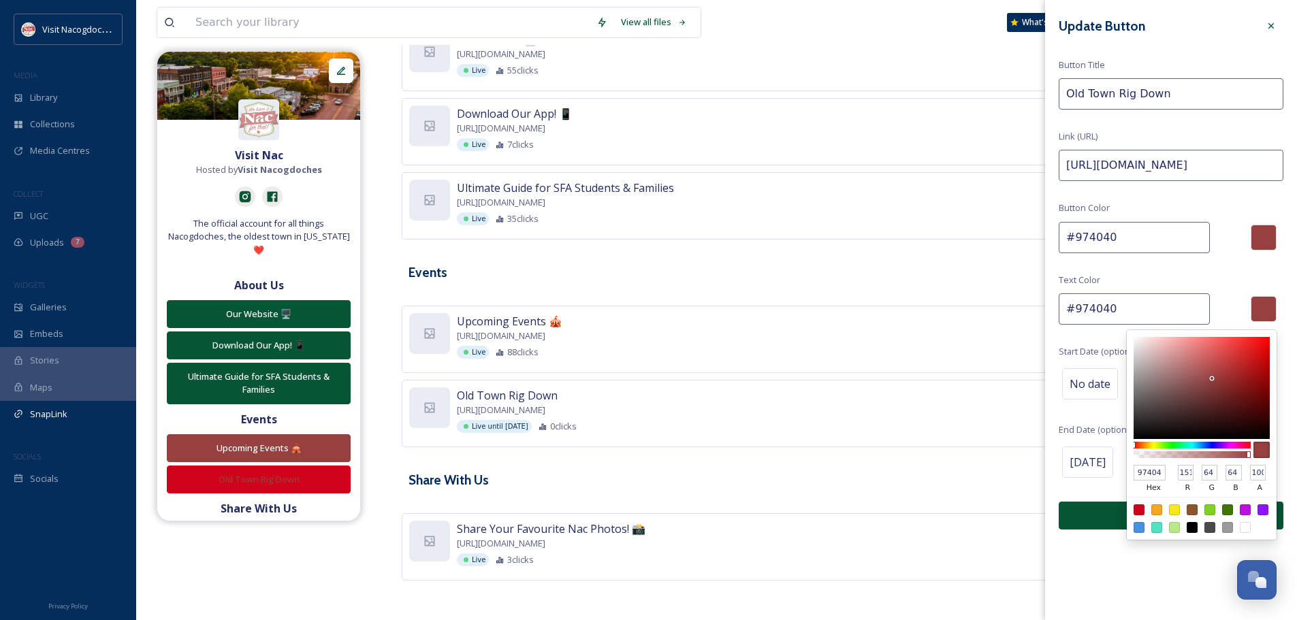
click at [1240, 525] on div at bounding box center [1244, 527] width 11 height 11
type input "#ffffff"
type input "FFFFFF"
type input "255"
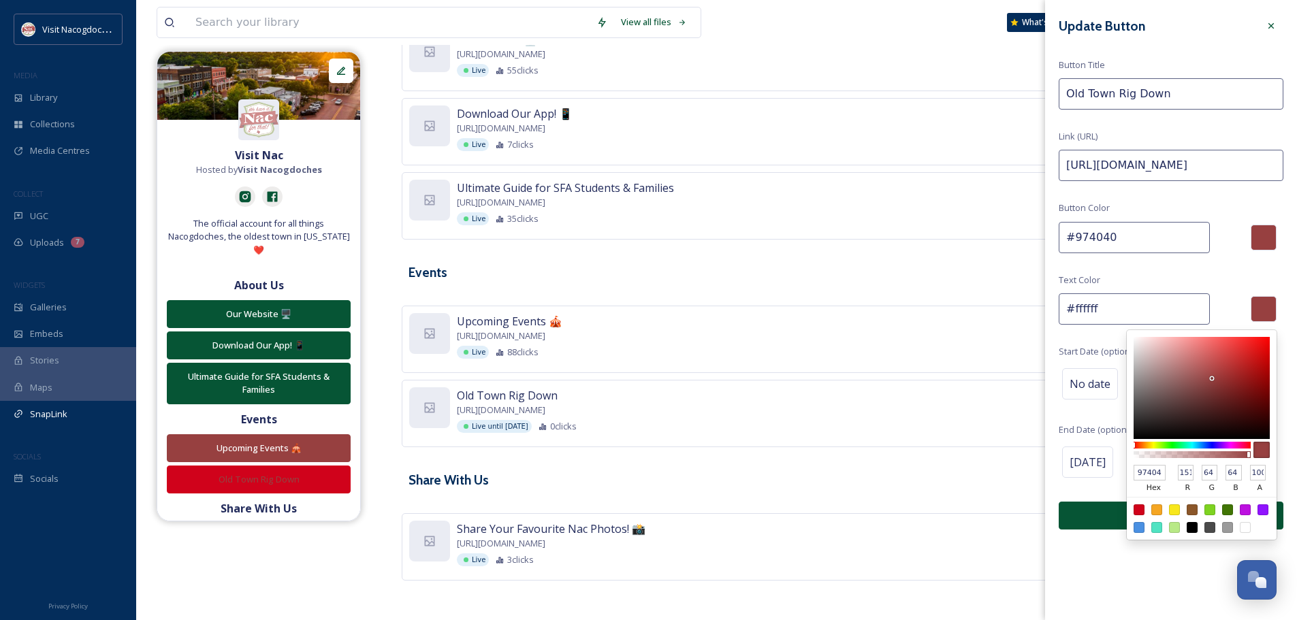
type input "255"
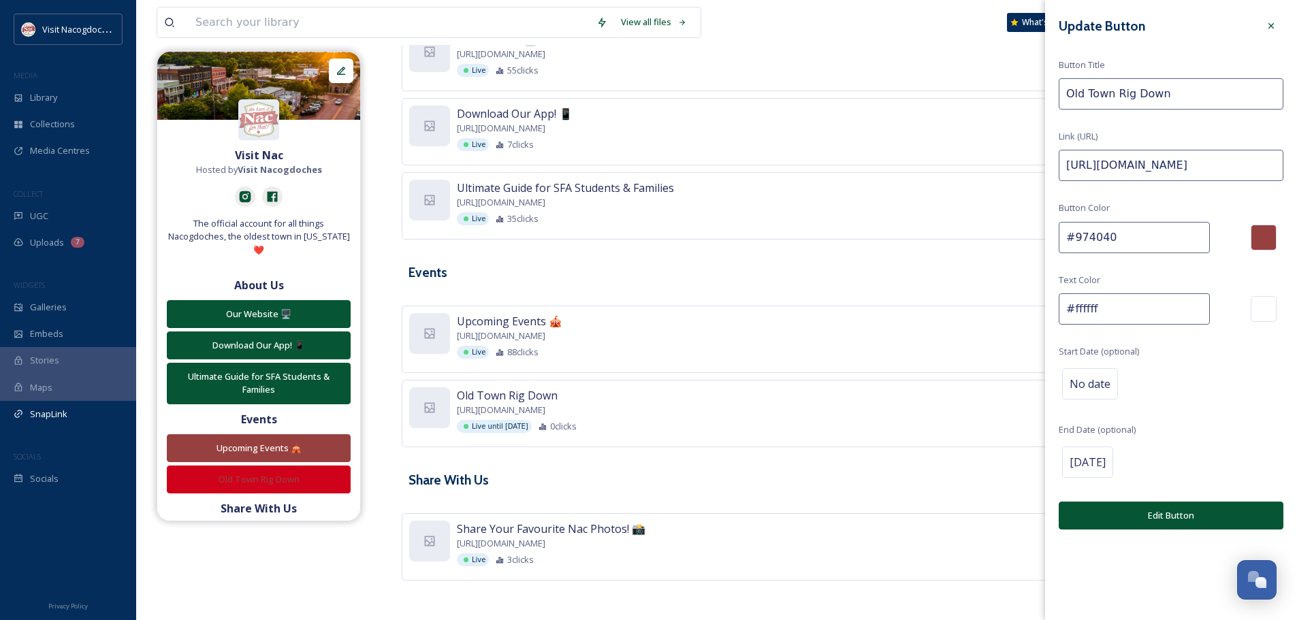
click at [1102, 484] on div "Update Button Button Title Old Town Rig Down Link (URL) [URL][DOMAIN_NAME] Butt…" at bounding box center [1171, 271] width 252 height 543
click at [1108, 516] on button "Edit Button" at bounding box center [1170, 516] width 225 height 28
